Goal: Check status: Check status

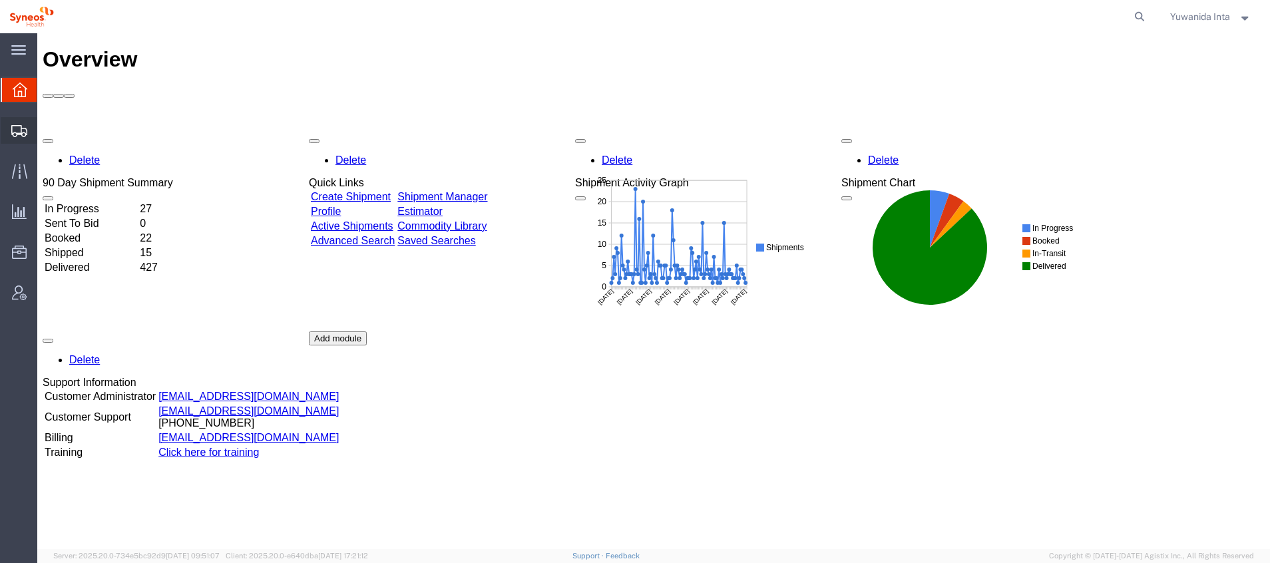
click at [0, 0] on span "Shipment Manager" at bounding box center [0, 0] width 0 height 0
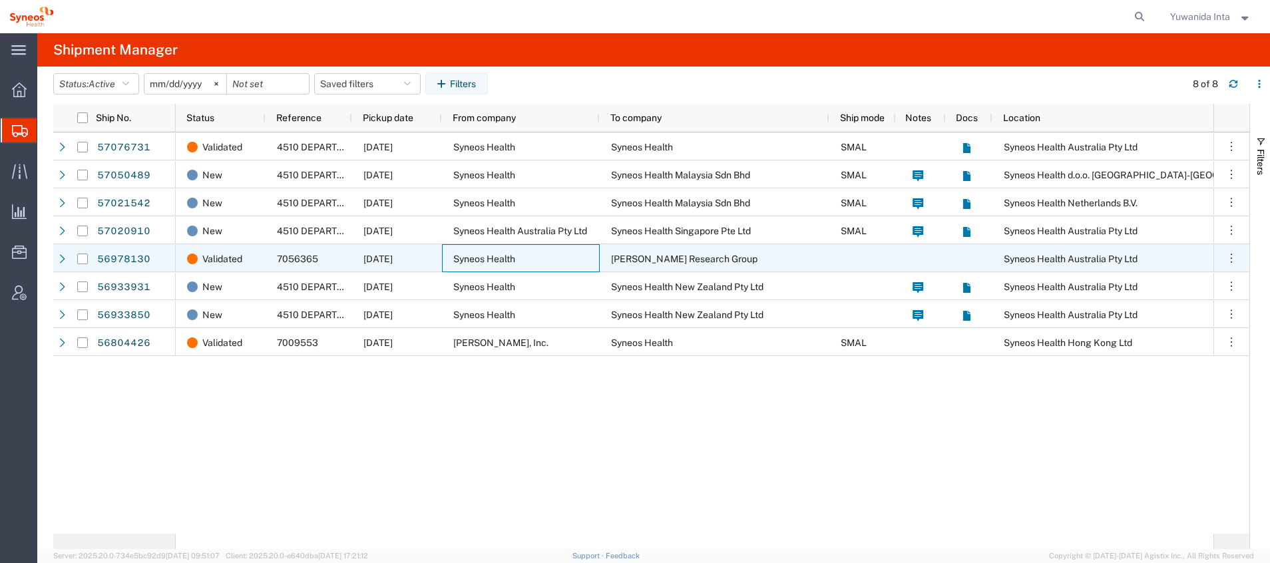
click at [471, 257] on span "Syneos Health" at bounding box center [484, 259] width 62 height 11
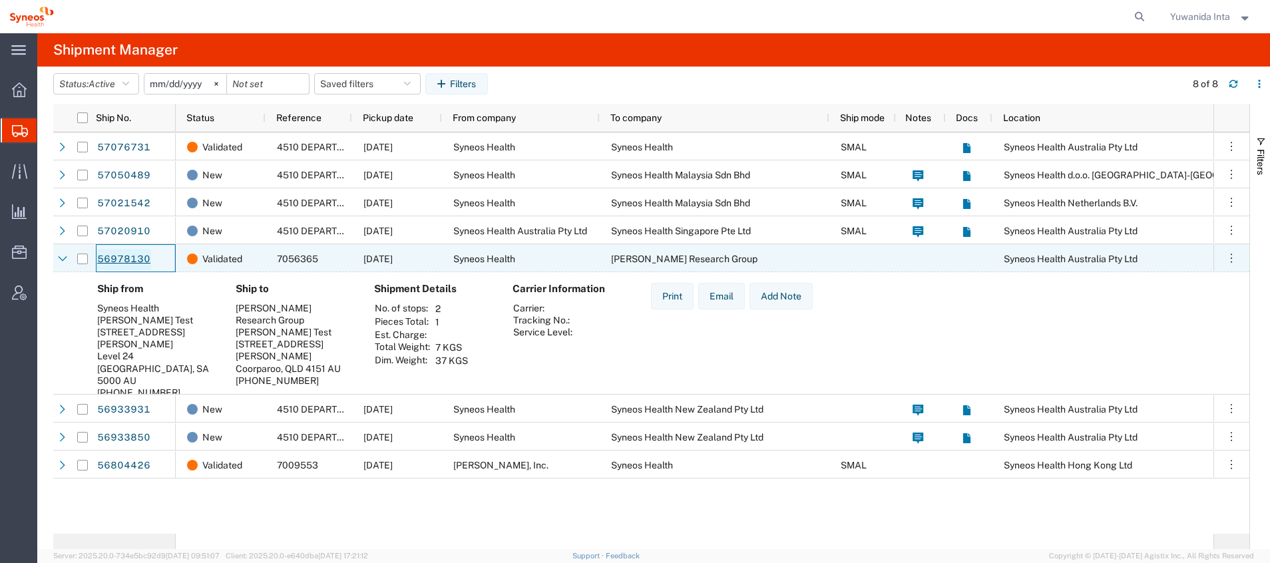
click at [131, 256] on link "56978130" at bounding box center [124, 259] width 55 height 21
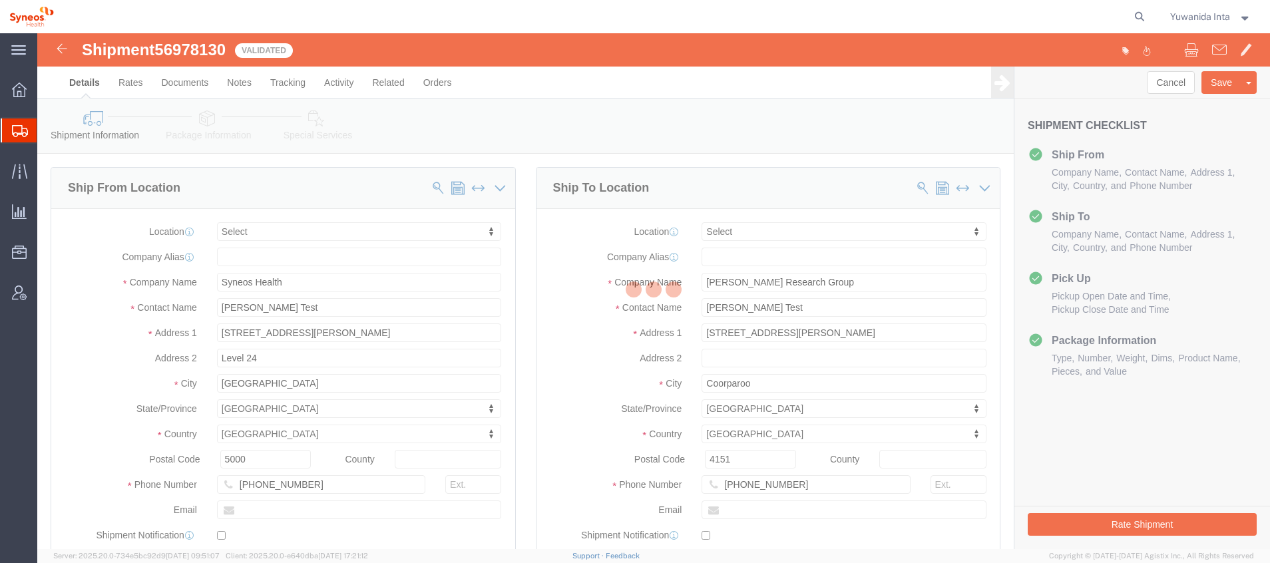
select select
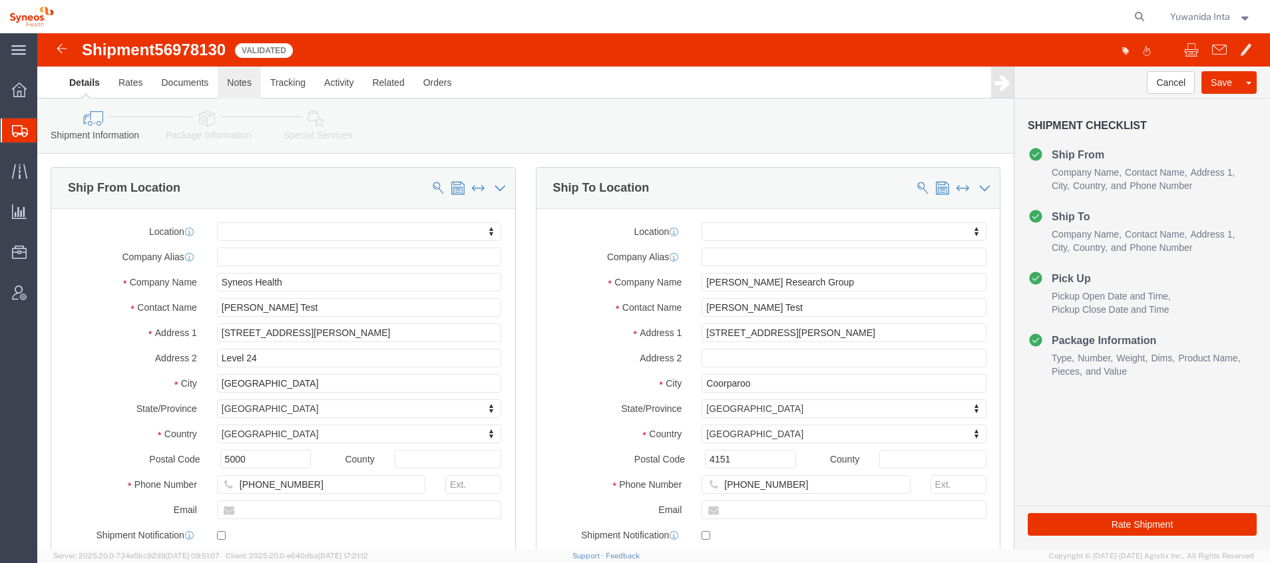
click link "Notes"
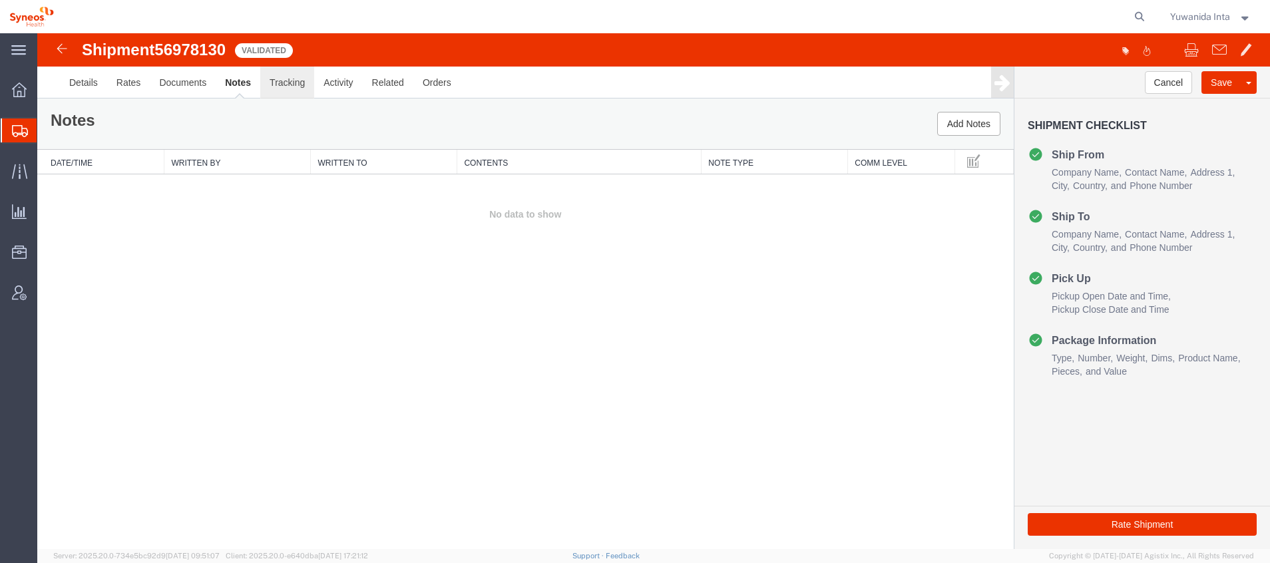
click at [282, 83] on link "Tracking" at bounding box center [287, 83] width 54 height 32
